Goal: Check status: Check status

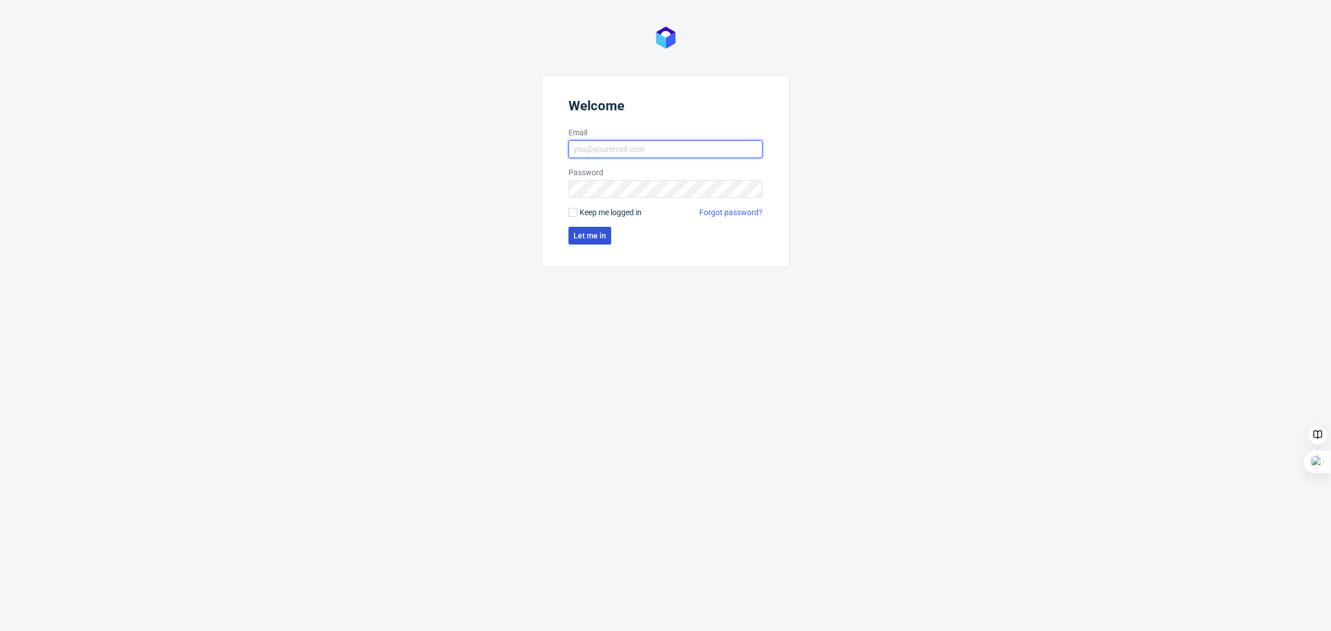
type input "pawel.jurczak@packhelp.com"
click at [605, 239] on span "Let me in" at bounding box center [590, 236] width 33 height 8
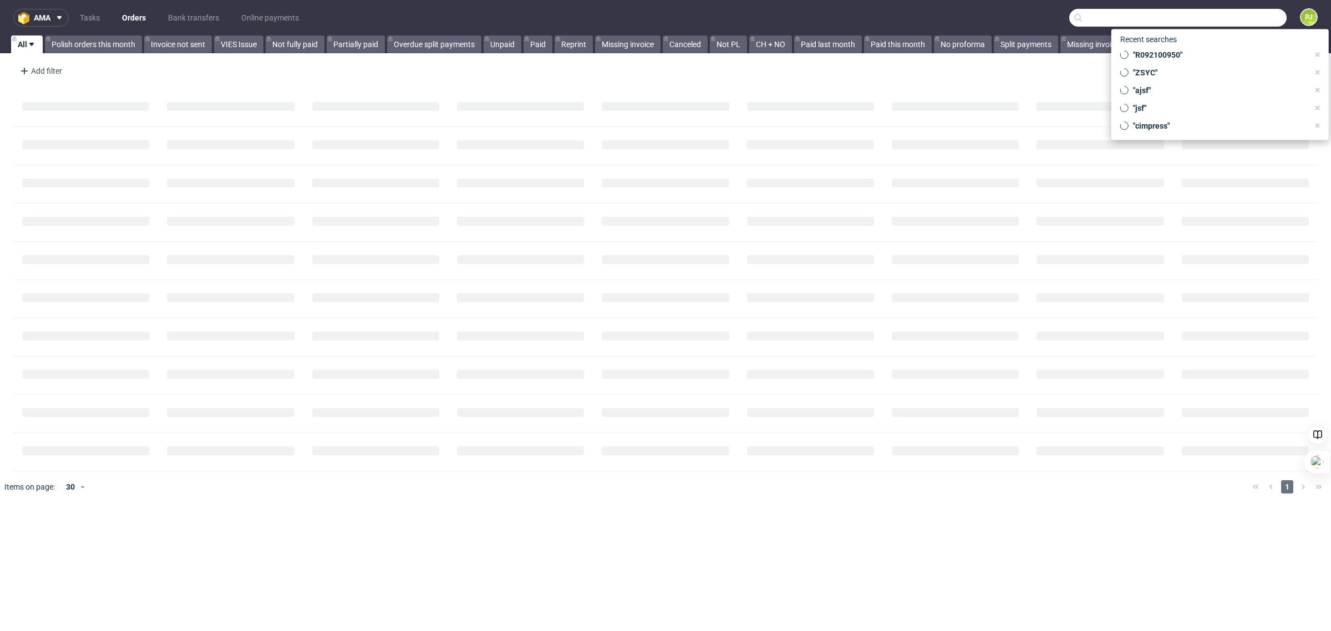
click at [1233, 20] on input "text" at bounding box center [1178, 18] width 217 height 18
paste input "HQWU"
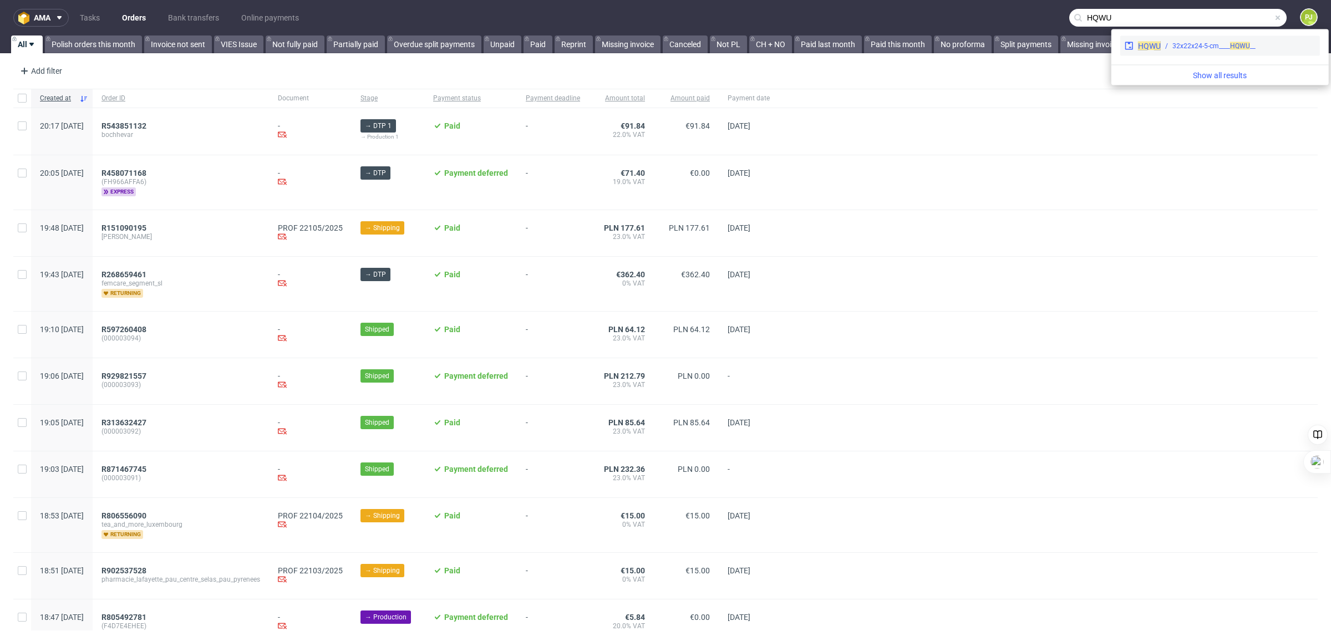
type input "HQWU"
click at [1150, 47] on span "HQWU" at bounding box center [1149, 46] width 23 height 9
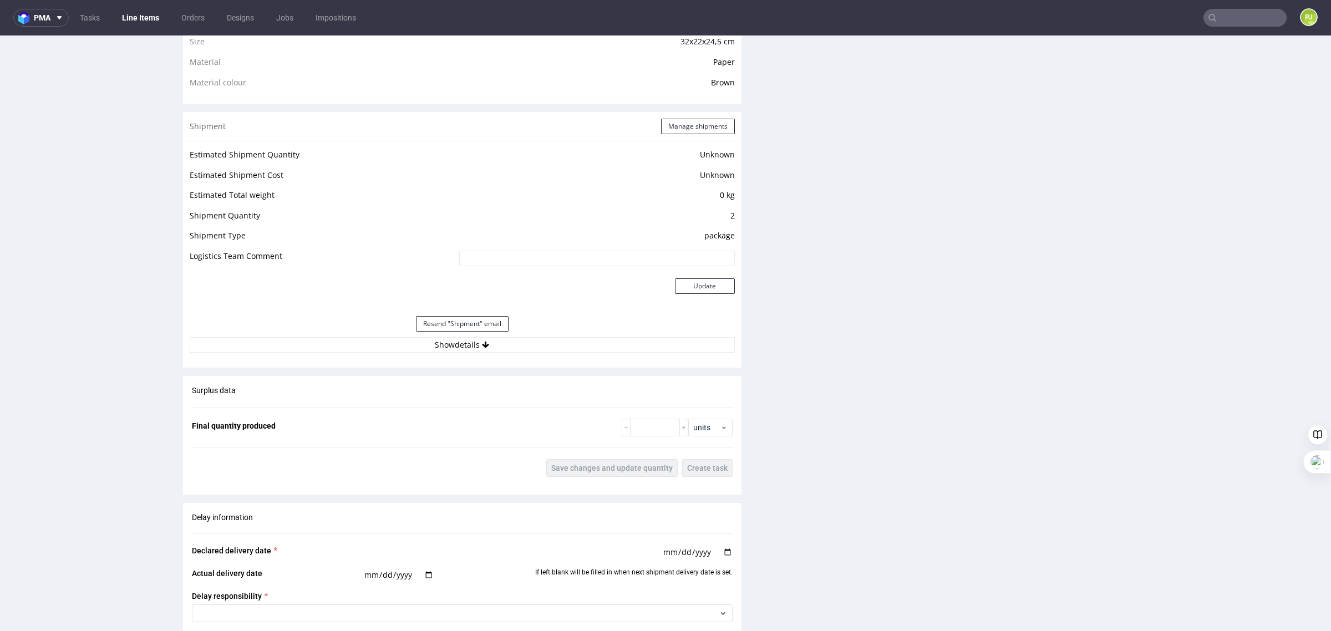
scroll to position [840, 0]
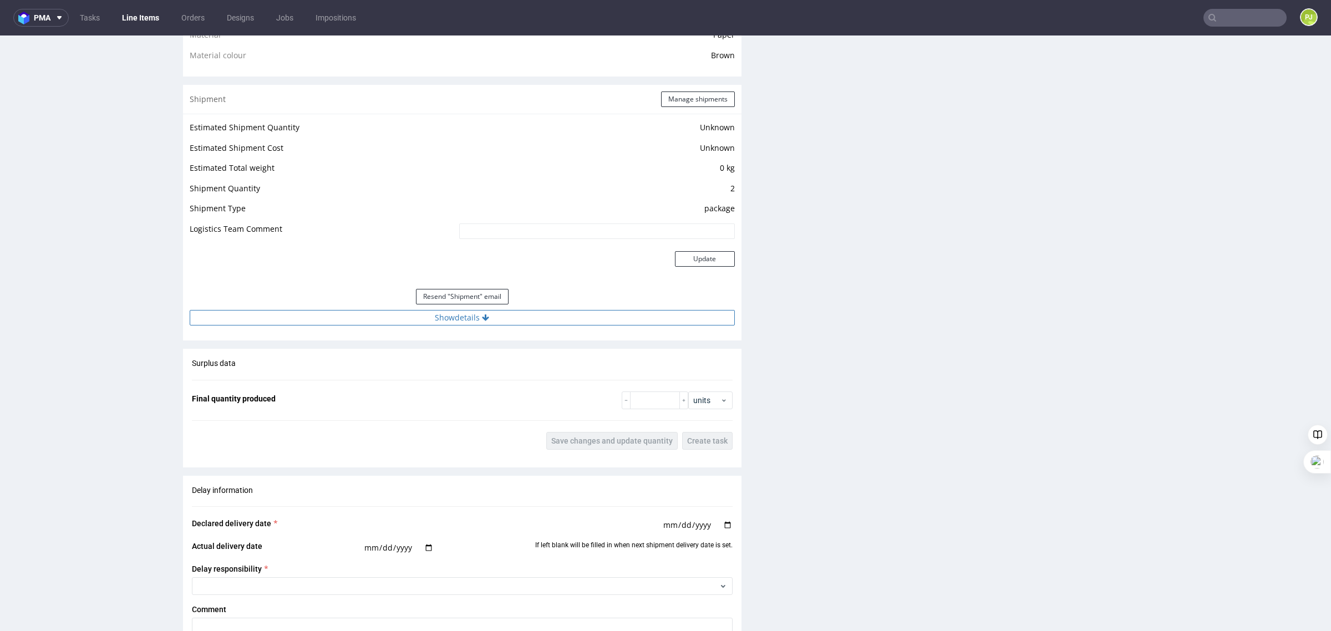
click at [473, 320] on button "Show details" at bounding box center [462, 318] width 545 height 16
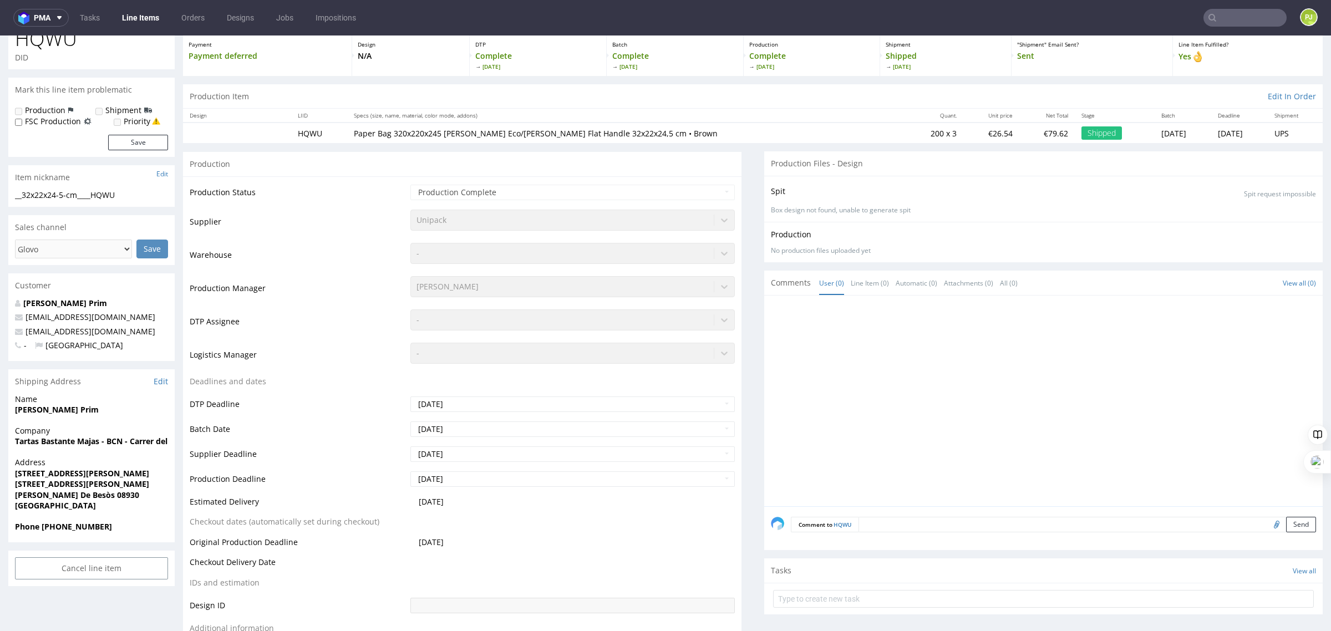
scroll to position [62, 0]
click at [1229, 17] on input "text" at bounding box center [1245, 18] width 83 height 18
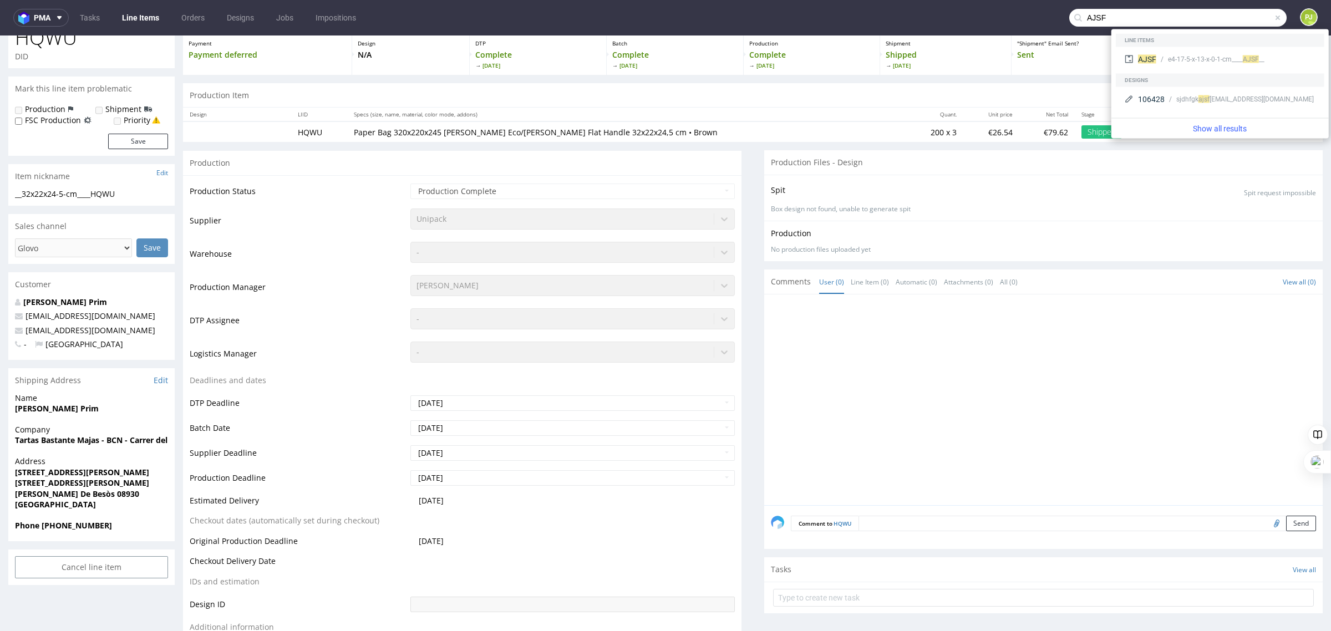
type input "AJSF"
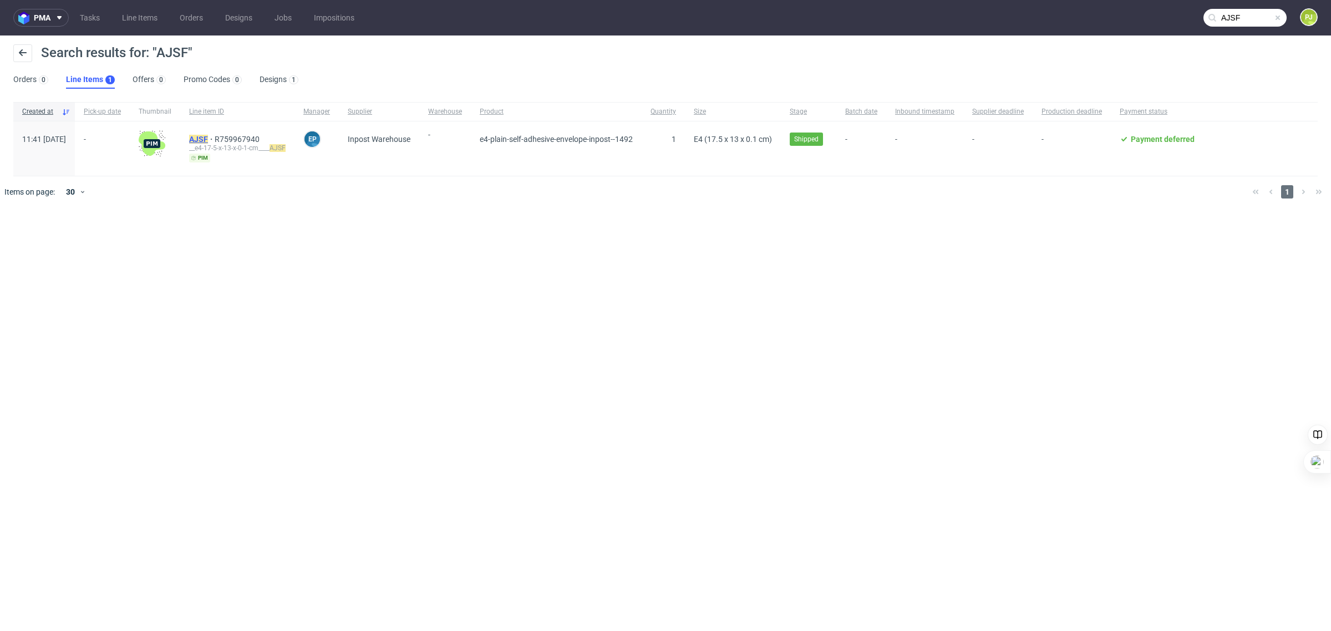
click at [208, 140] on mark "AJSF" at bounding box center [198, 139] width 19 height 9
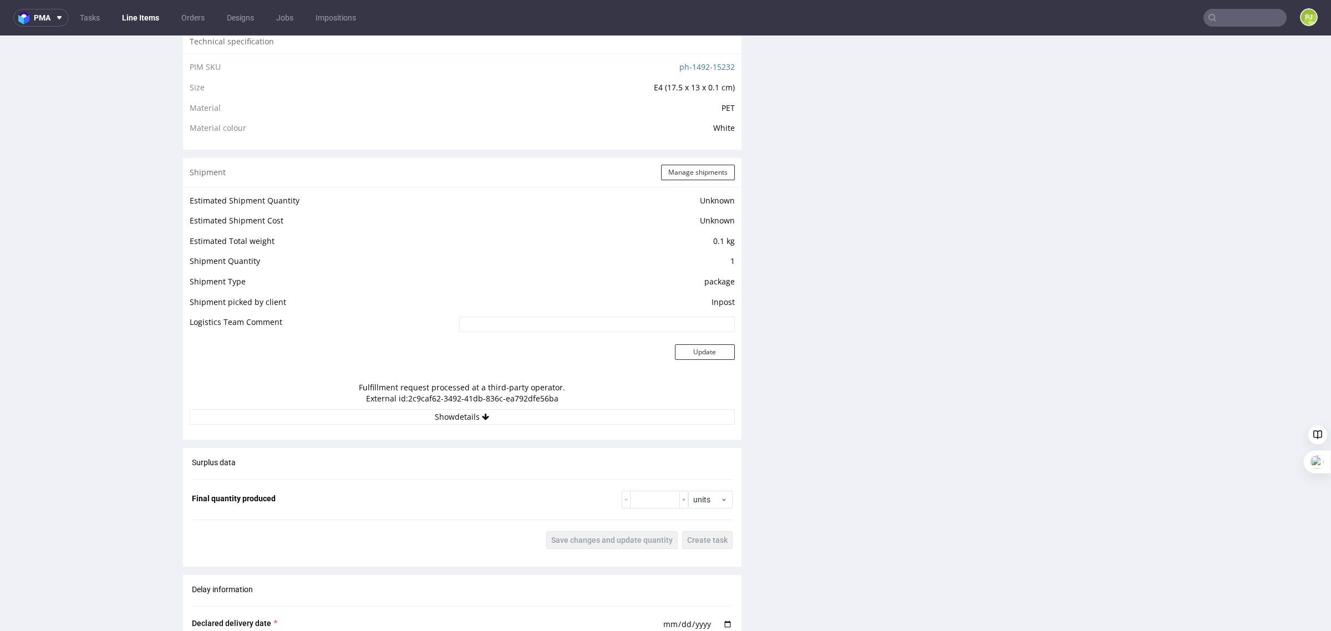
scroll to position [780, 0]
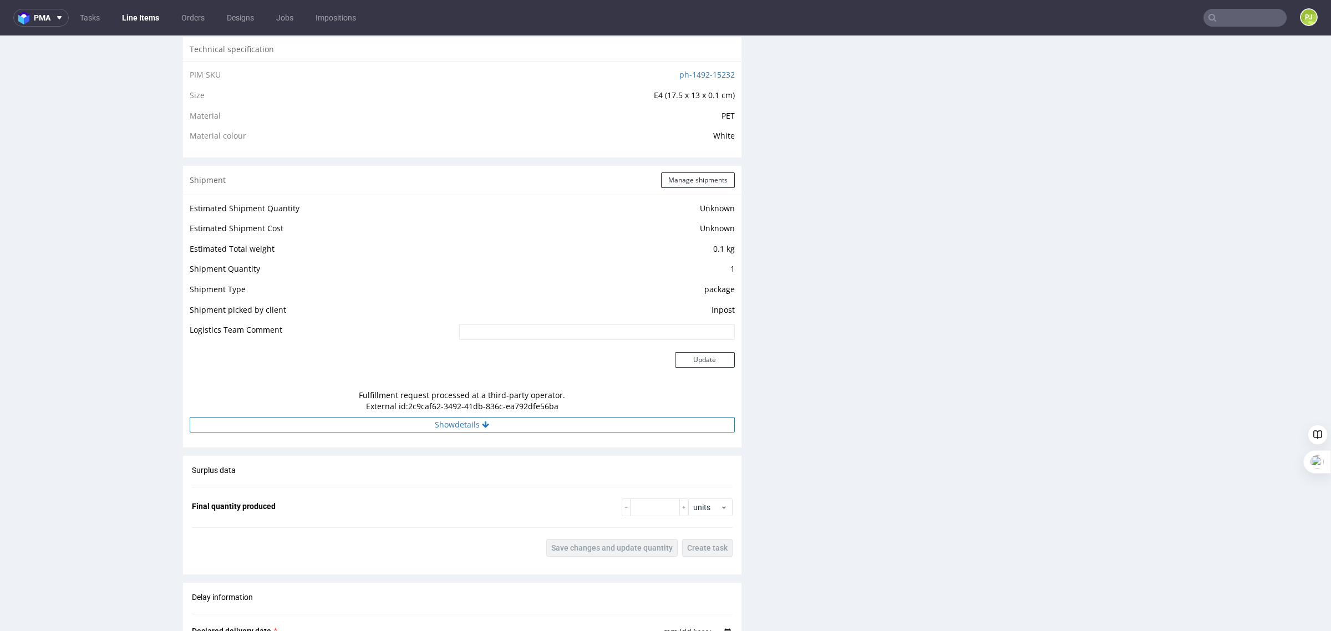
click at [442, 426] on button "Show details" at bounding box center [462, 425] width 545 height 16
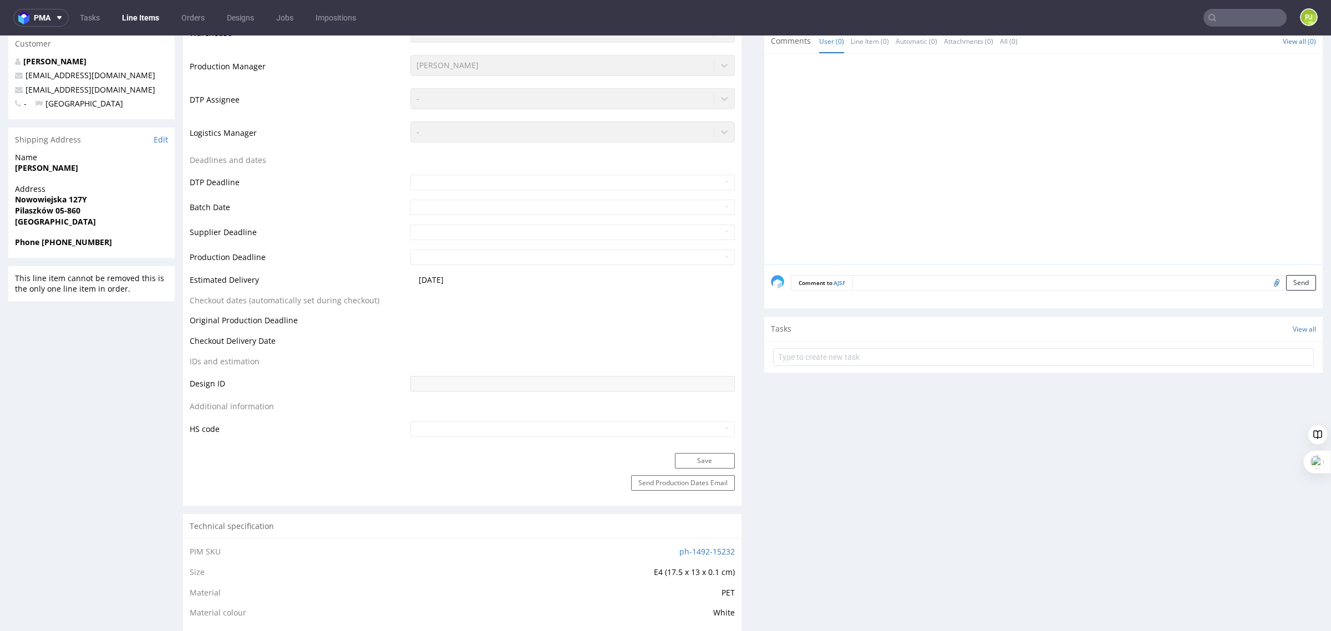
scroll to position [0, 0]
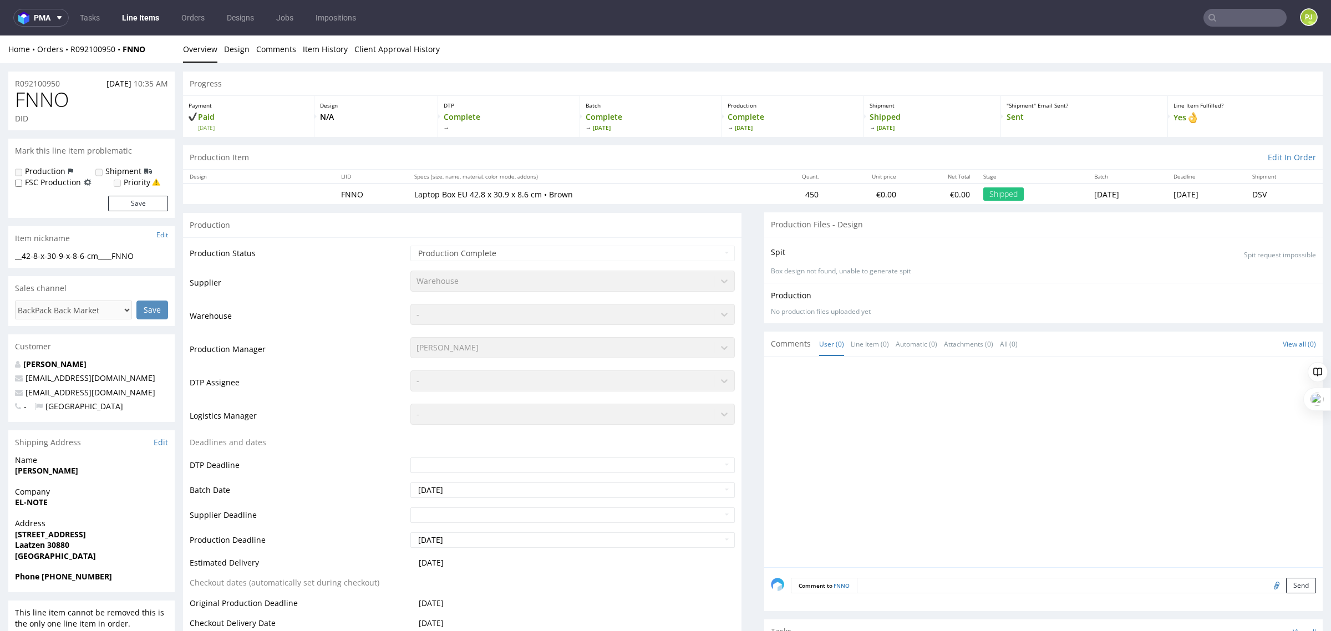
click at [1225, 19] on input "text" at bounding box center [1245, 18] width 83 height 18
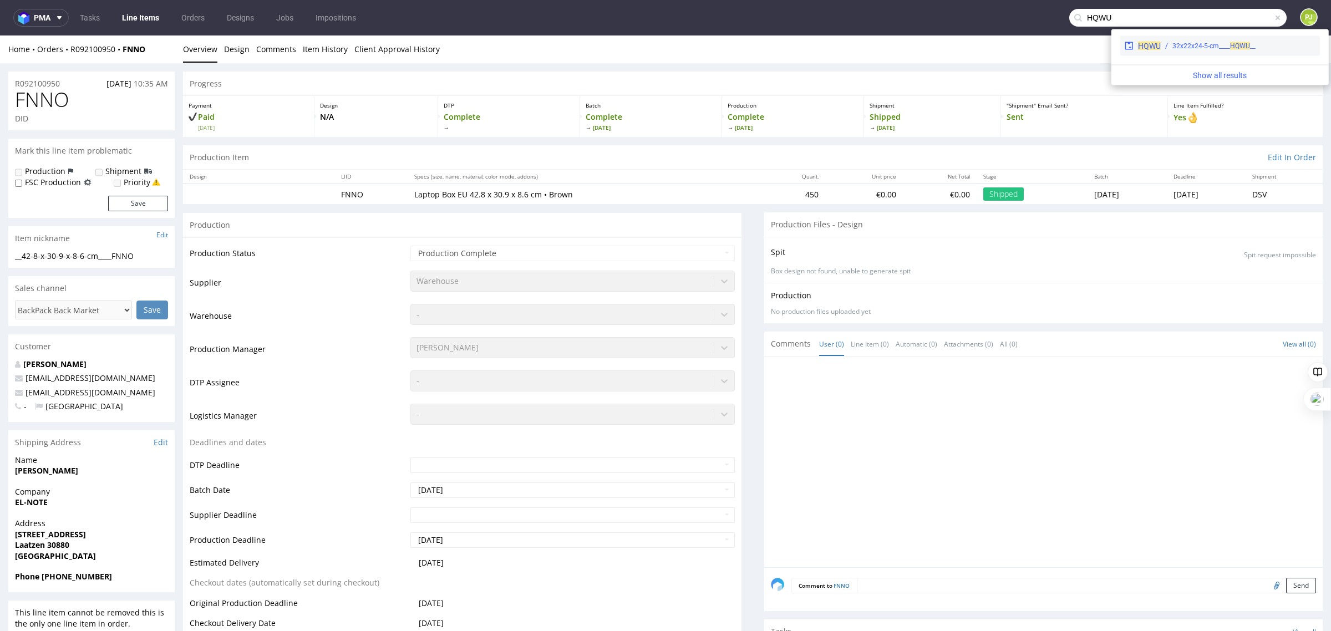
type input "HQWU"
click at [1140, 45] on span "HQWU" at bounding box center [1149, 46] width 23 height 9
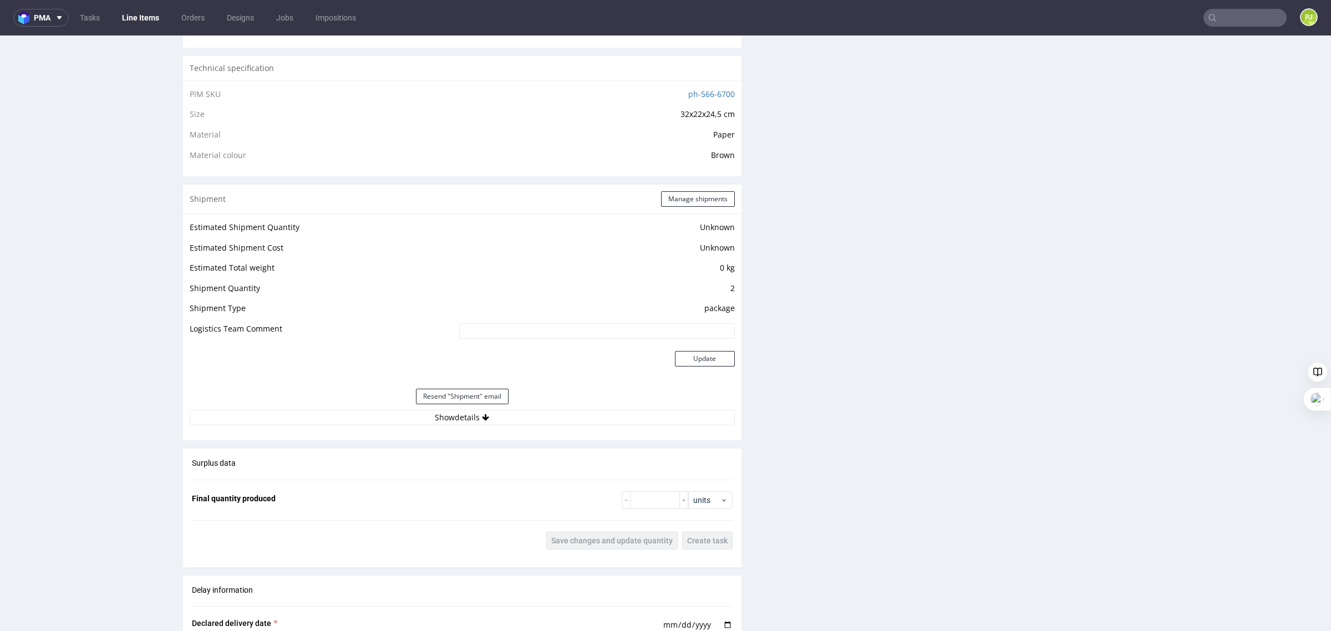
scroll to position [817, 0]
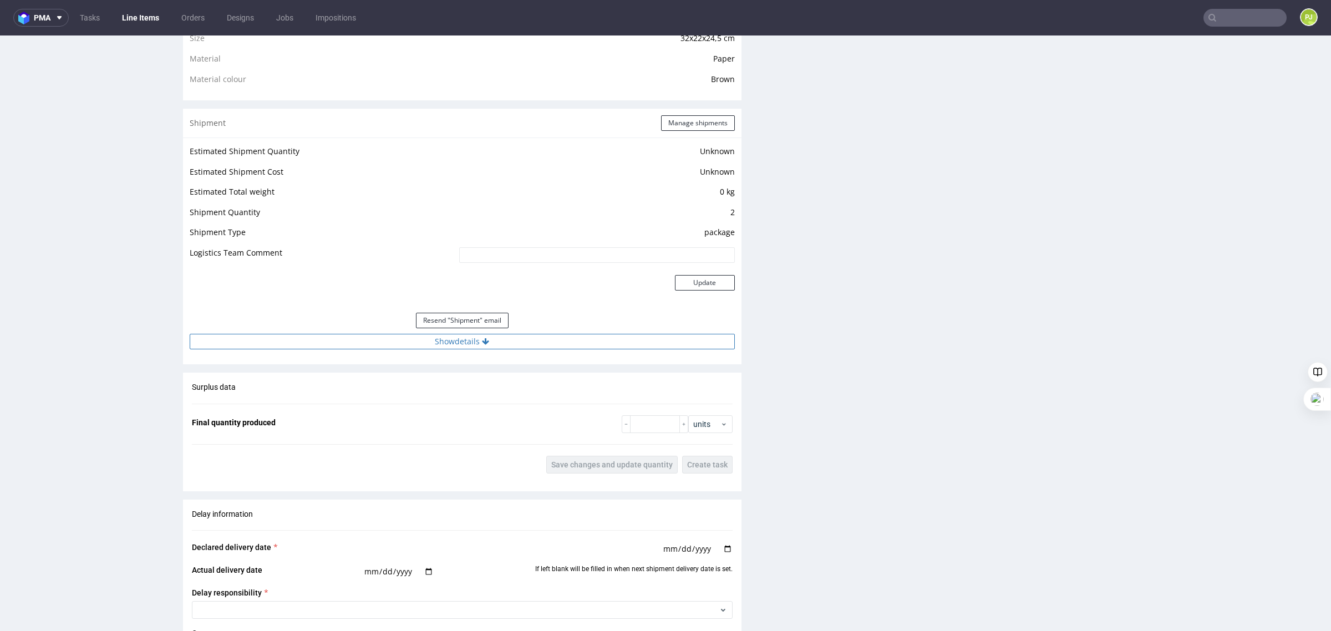
click at [492, 345] on button "Show details" at bounding box center [462, 342] width 545 height 16
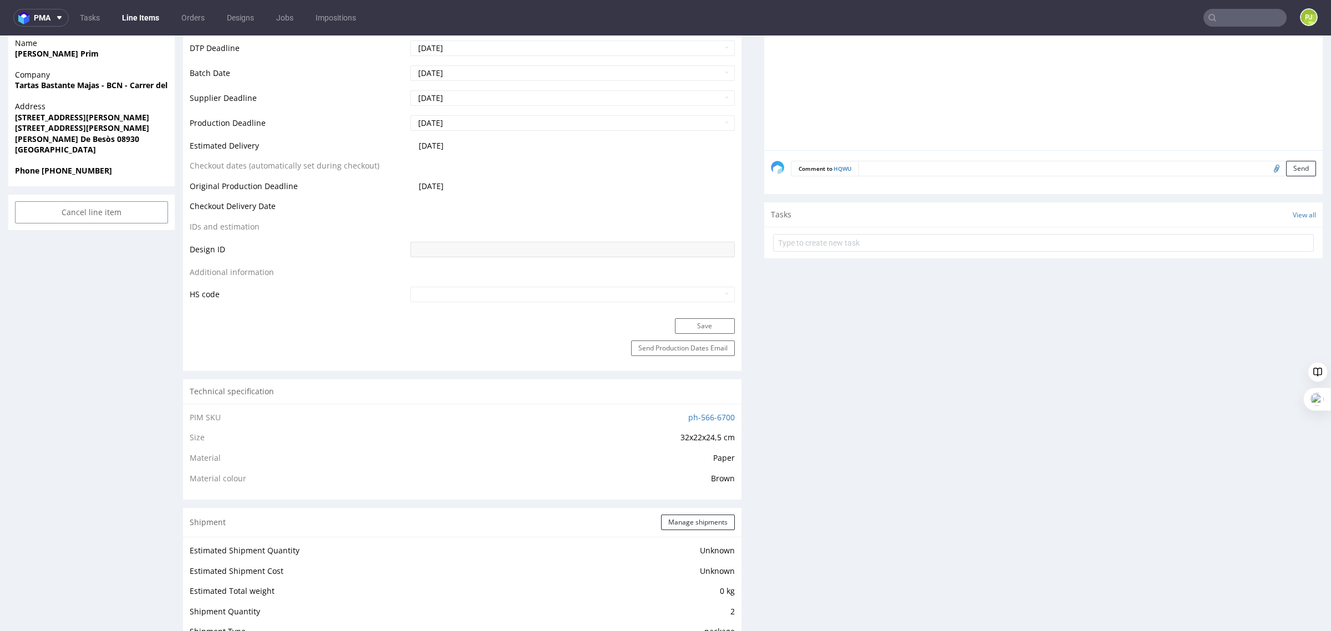
scroll to position [403, 0]
